Goal: Find specific page/section: Find specific page/section

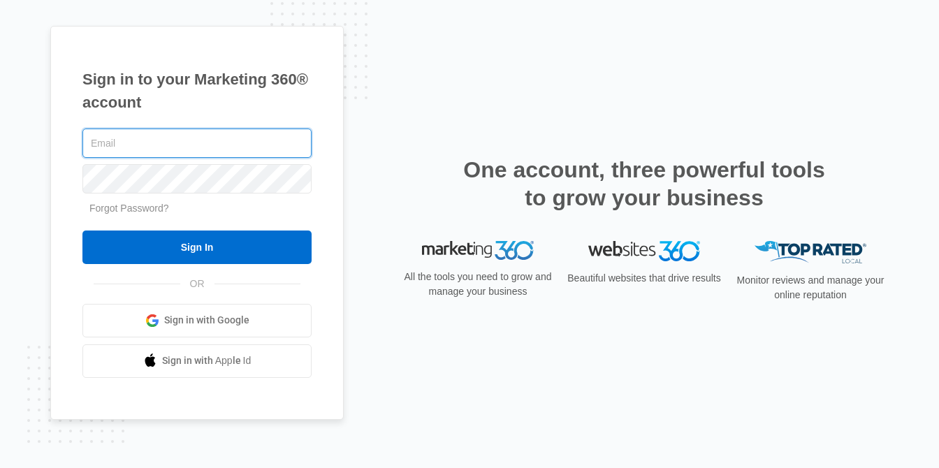
type input "[PERSON_NAME][EMAIL_ADDRESS][DOMAIN_NAME]"
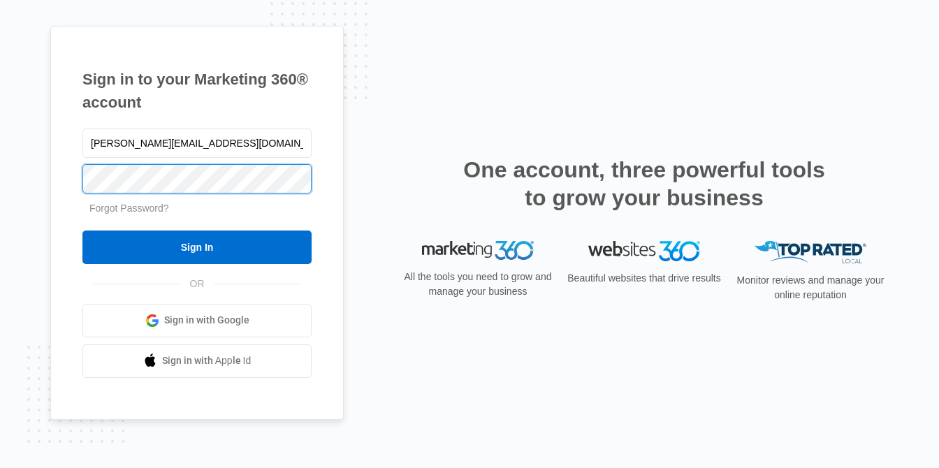
click at [197, 247] on input "Sign In" at bounding box center [196, 248] width 229 height 34
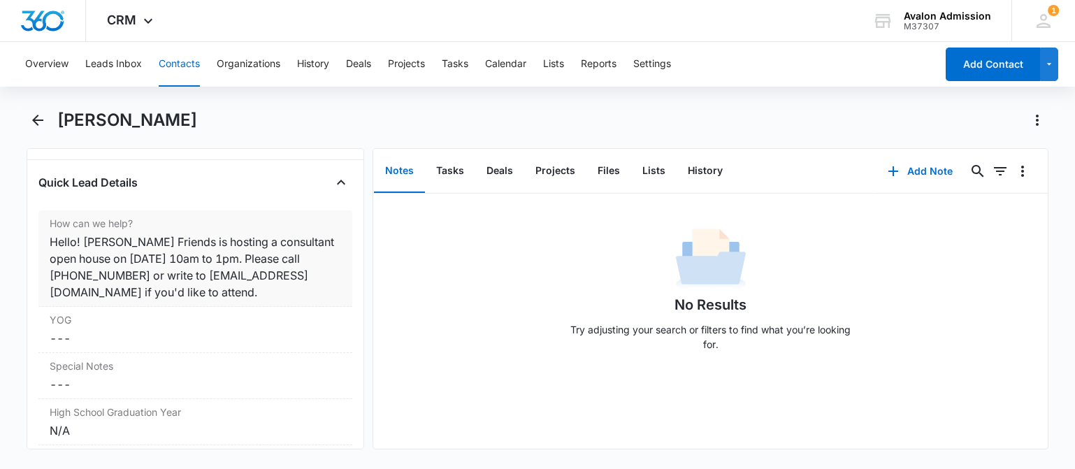
scroll to position [1219, 0]
drag, startPoint x: 85, startPoint y: 246, endPoint x: 177, endPoint y: 246, distance: 92.2
click at [176, 245] on div "Hello! [PERSON_NAME] Friends is hosting a consultant open house on [DATE] 10am …" at bounding box center [195, 267] width 291 height 67
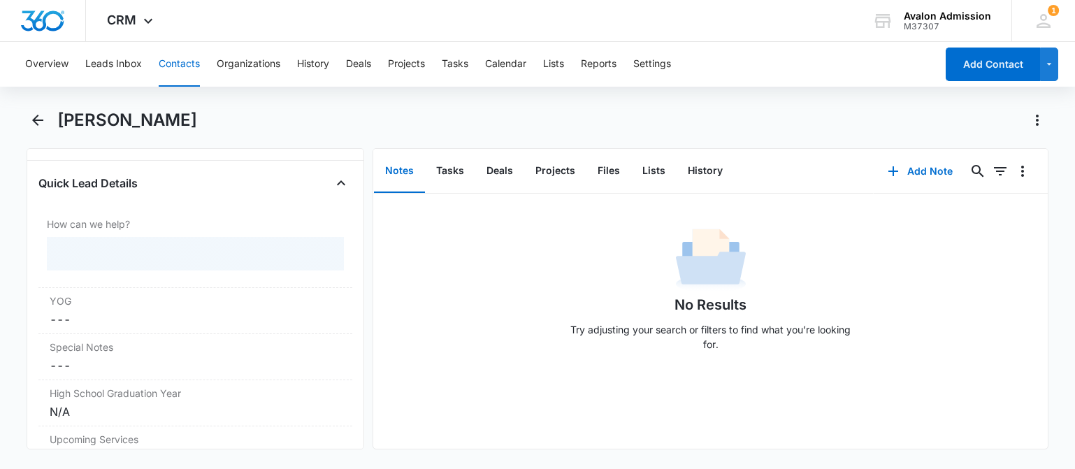
copy div "Oakwood Friends"
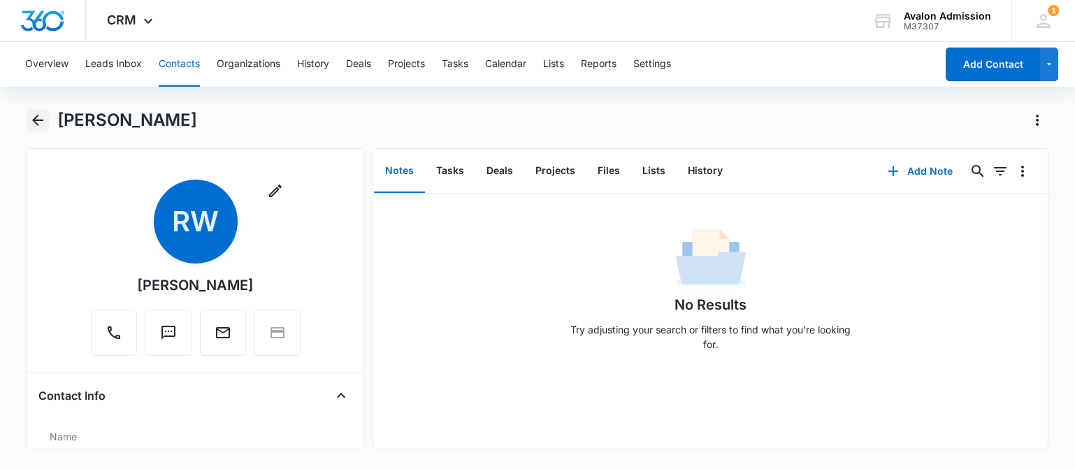
click at [38, 125] on icon "Back" at bounding box center [37, 120] width 11 height 11
